Goal: Find specific fact: Find specific fact

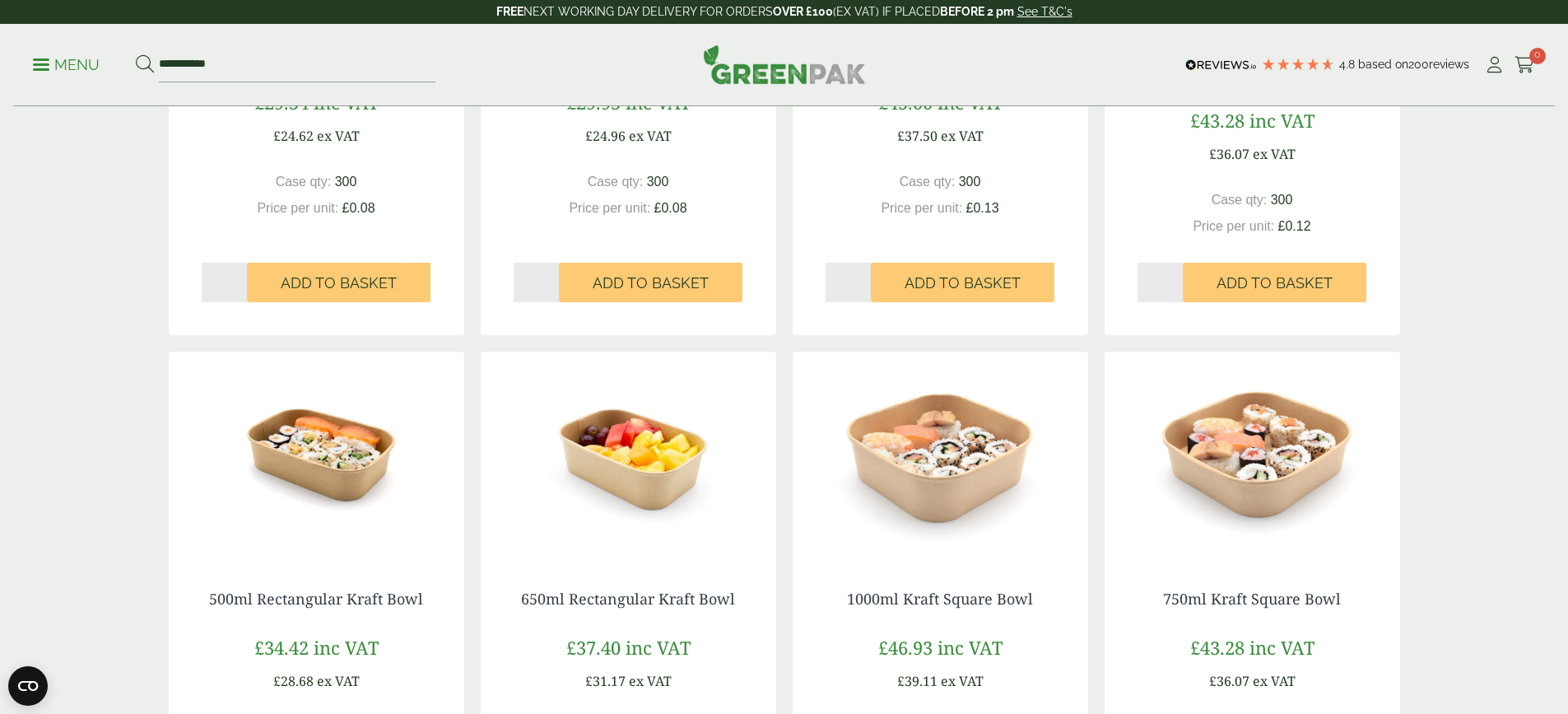
scroll to position [1318, 0]
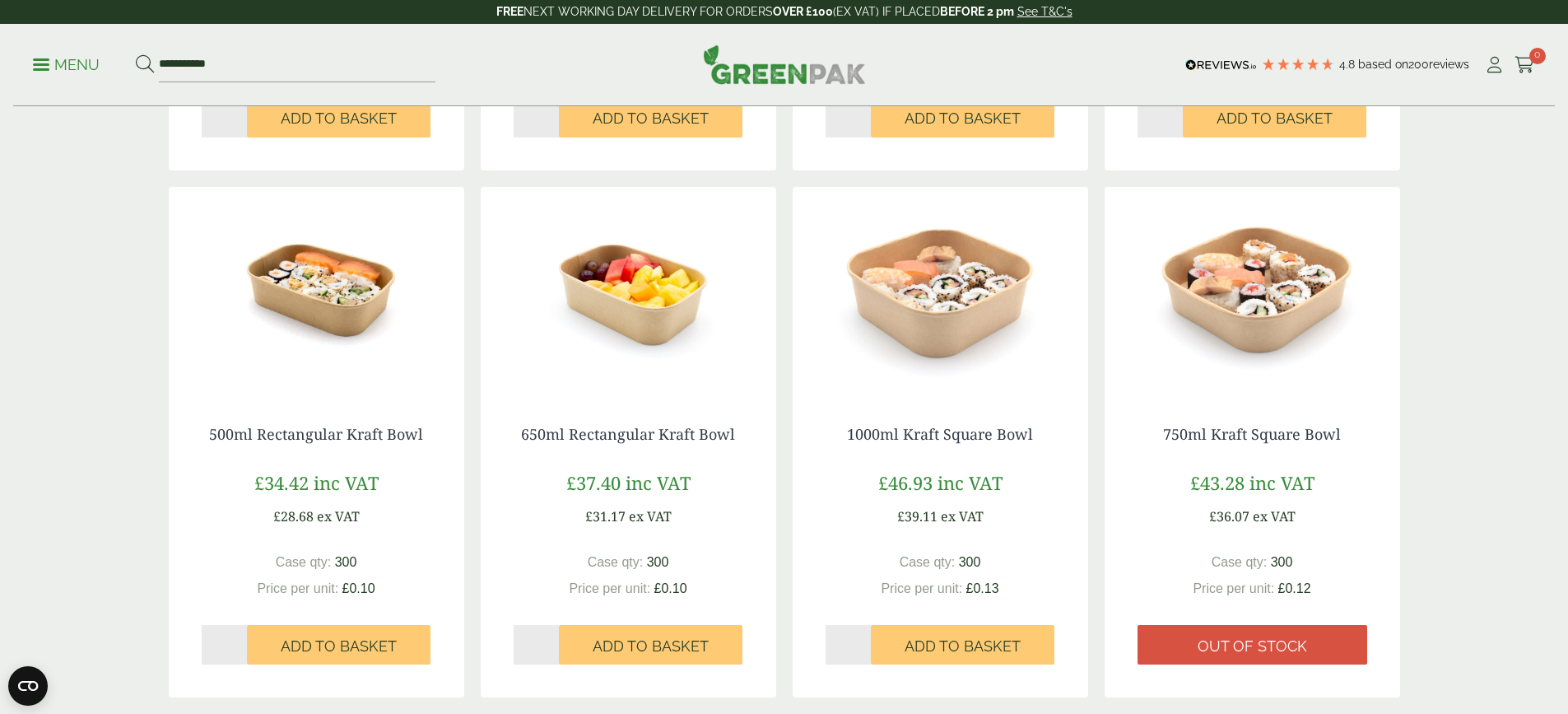
click at [627, 401] on div "650ml Rectangular Kraft Bowl £37.40 inc VAT £31.17 ex VAT Case qty: 300 Price p…" at bounding box center [628, 546] width 296 height 305
click at [633, 320] on img at bounding box center [628, 290] width 296 height 206
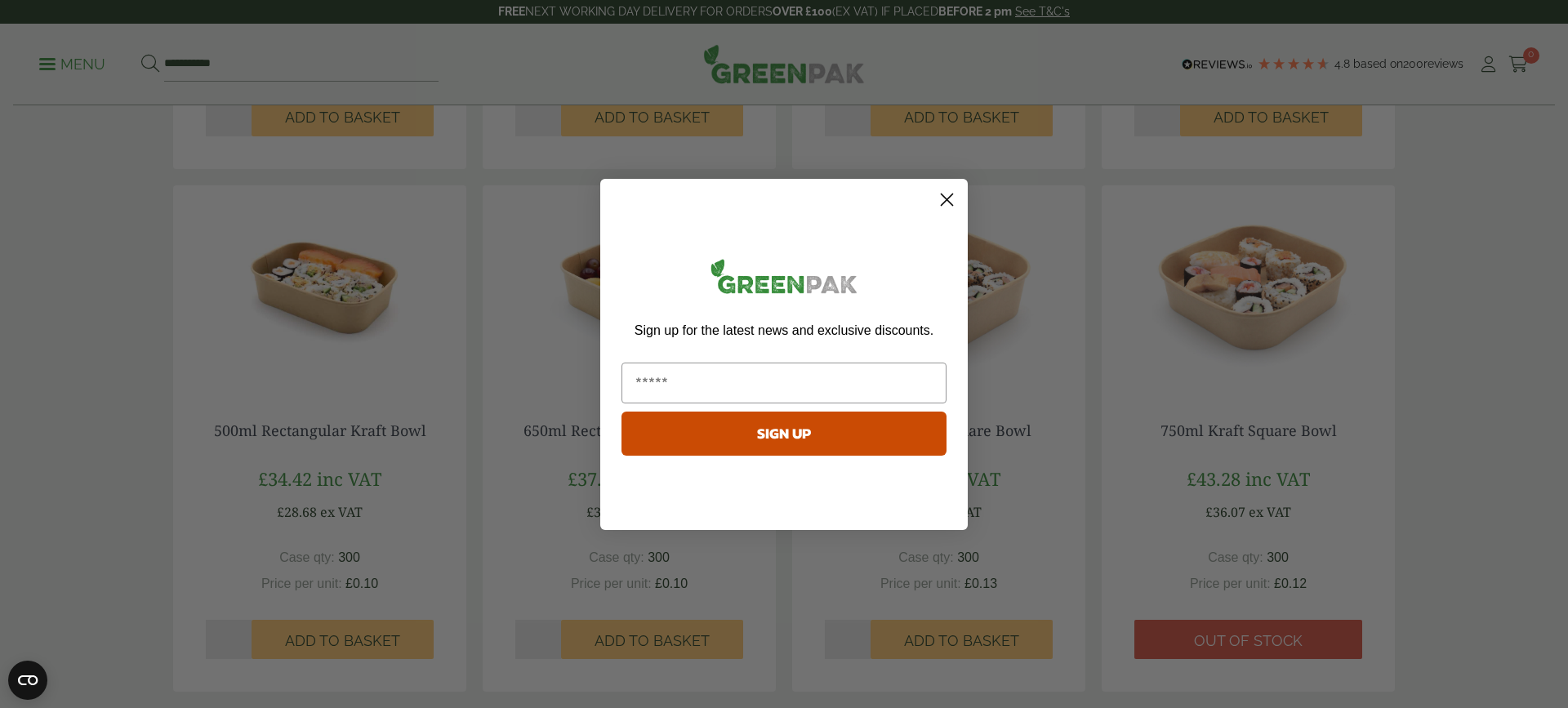
click at [943, 200] on circle "Close dialog" at bounding box center [947, 199] width 27 height 27
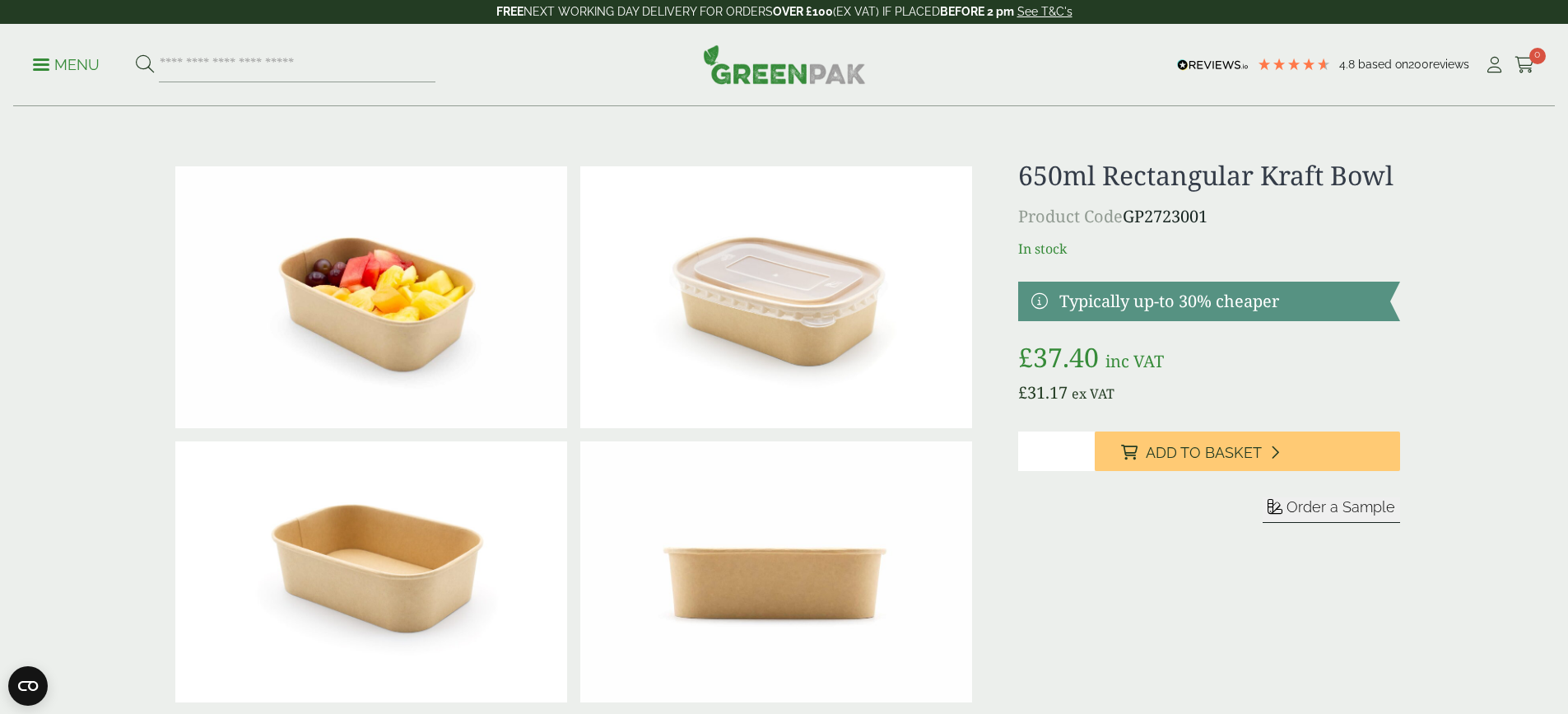
drag, startPoint x: 1214, startPoint y: 213, endPoint x: 1130, endPoint y: 212, distance: 84.0
click at [1130, 212] on p "Product Code GP2723001" at bounding box center [1208, 216] width 381 height 24
copy p "GP2723001"
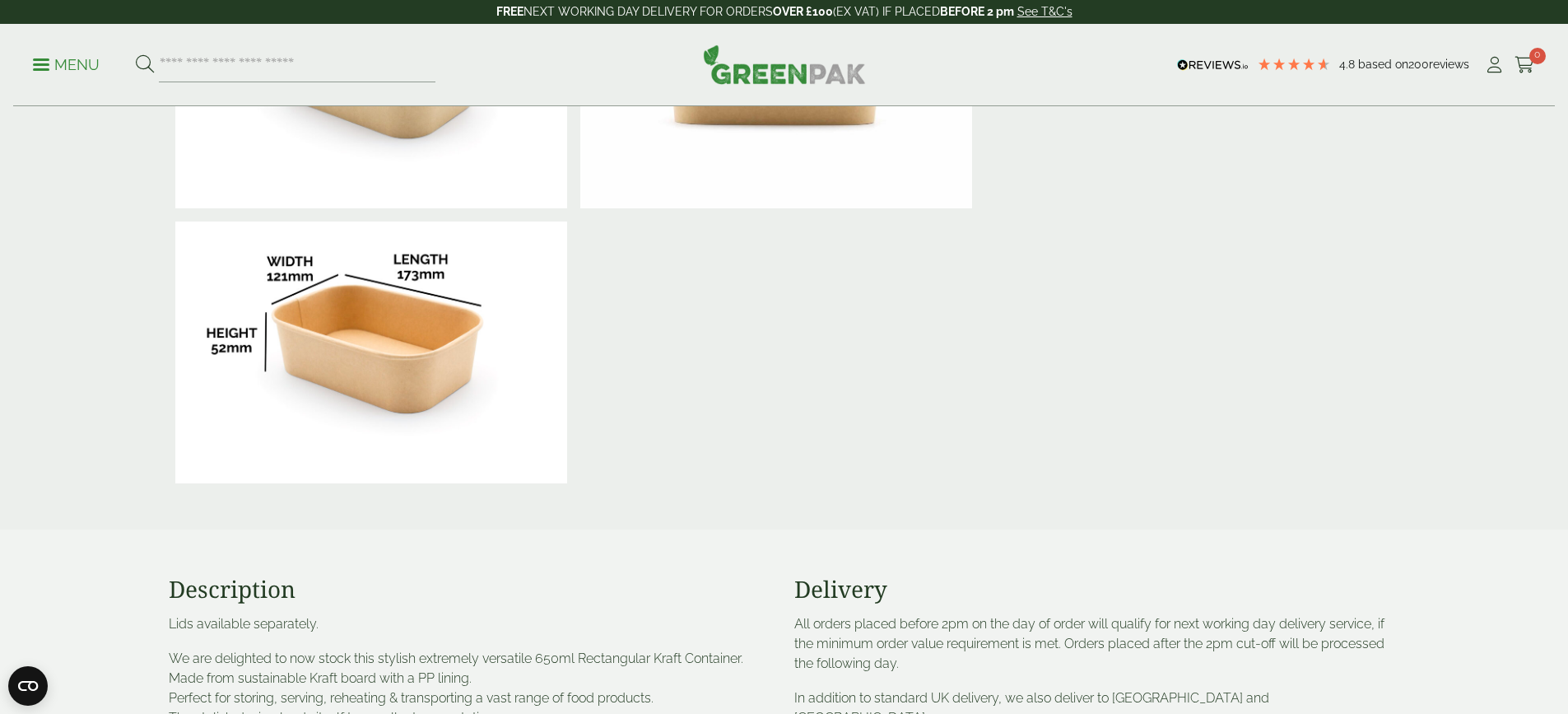
scroll to position [577, 0]
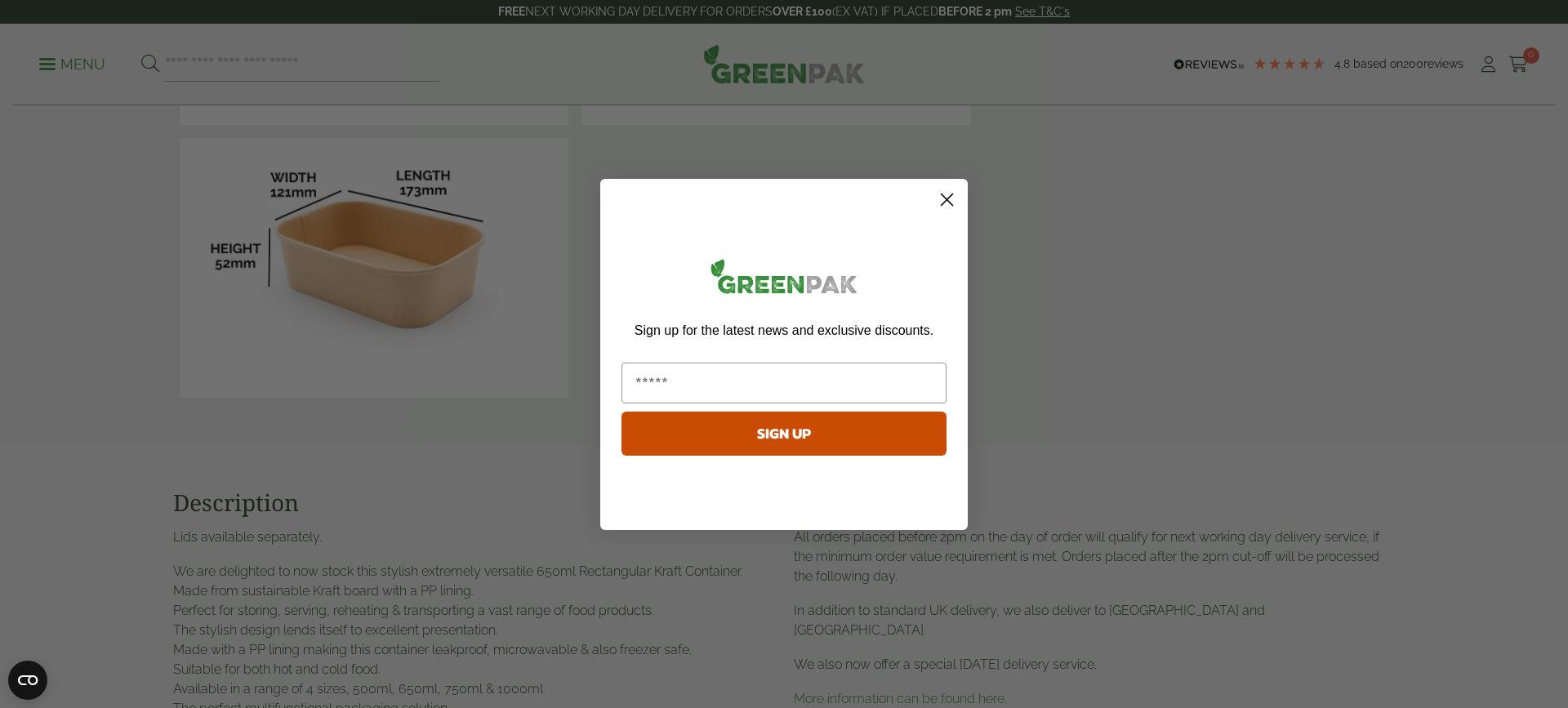
click at [939, 192] on circle "Close dialog" at bounding box center [947, 199] width 27 height 27
